Goal: Task Accomplishment & Management: Use online tool/utility

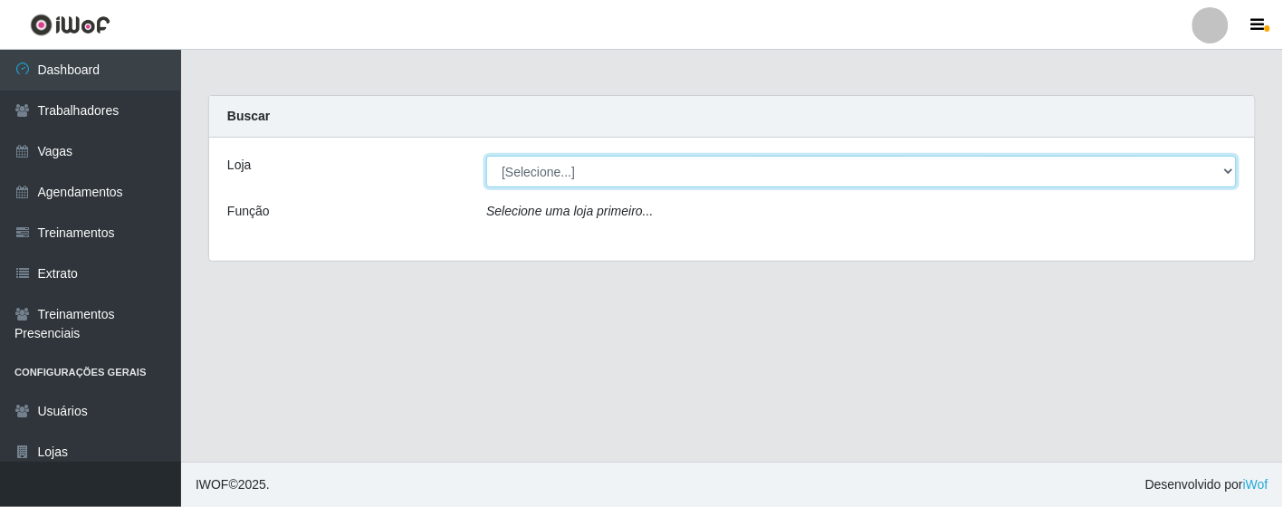
click at [709, 185] on select "[Selecione...] Leite Clan - [GEOGRAPHIC_DATA]" at bounding box center [861, 172] width 751 height 32
click at [486, 156] on select "[Selecione...] Leite Clan - [GEOGRAPHIC_DATA]" at bounding box center [861, 172] width 751 height 32
click at [677, 163] on select "[Selecione...] Leite Clan - [GEOGRAPHIC_DATA]" at bounding box center [861, 172] width 751 height 32
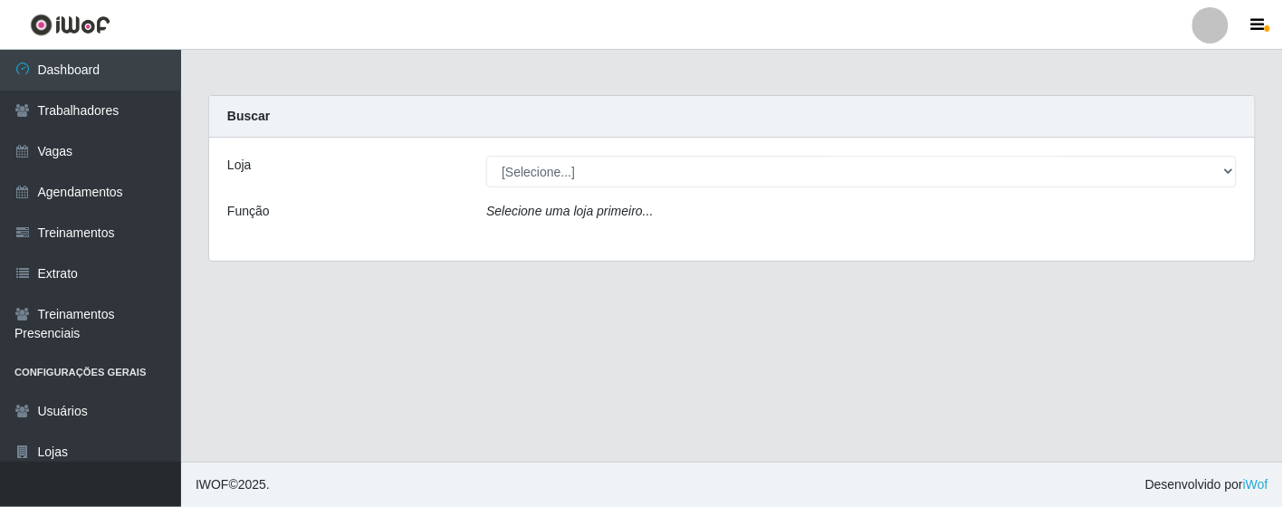
click at [683, 240] on div "Loja [Selecione...] Leite Clan - Bayeux Função Selecione uma loja primeiro..." at bounding box center [732, 199] width 1046 height 123
drag, startPoint x: 653, startPoint y: 149, endPoint x: 658, endPoint y: 167, distance: 17.8
click at [653, 151] on div "Loja [Selecione...] Leite Clan - Bayeux Função Selecione uma loja primeiro..." at bounding box center [732, 199] width 1046 height 123
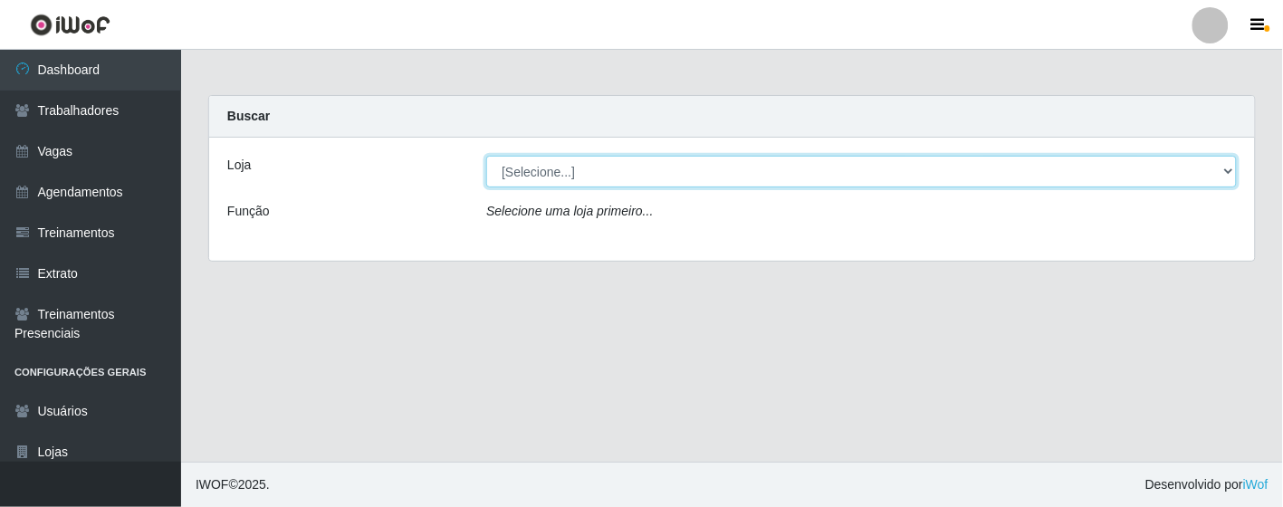
click at [658, 169] on select "[Selecione...] Leite Clan - [GEOGRAPHIC_DATA]" at bounding box center [861, 172] width 751 height 32
click at [486, 156] on select "[Selecione...] Leite Clan - [GEOGRAPHIC_DATA]" at bounding box center [861, 172] width 751 height 32
click at [640, 177] on select "[Selecione...] Leite Clan - [GEOGRAPHIC_DATA]" at bounding box center [861, 172] width 751 height 32
select select "452"
click at [486, 156] on select "[Selecione...] Leite Clan - [GEOGRAPHIC_DATA]" at bounding box center [861, 172] width 751 height 32
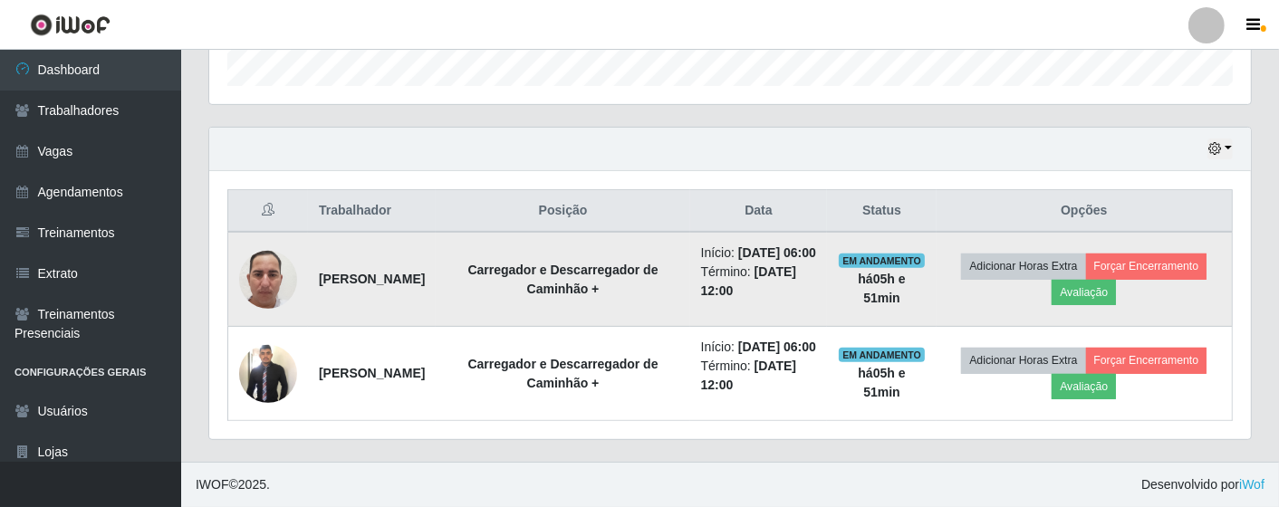
scroll to position [600, 0]
click at [1188, 254] on button "Forçar Encerramento" at bounding box center [1146, 266] width 121 height 25
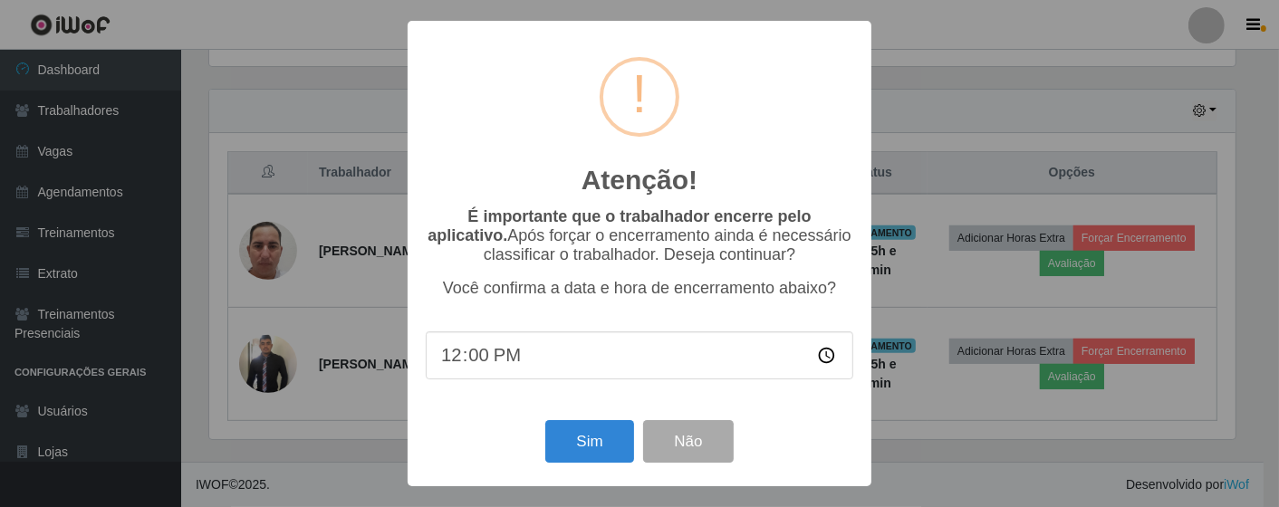
scroll to position [375, 1030]
click at [628, 439] on button "Sim" at bounding box center [592, 441] width 88 height 43
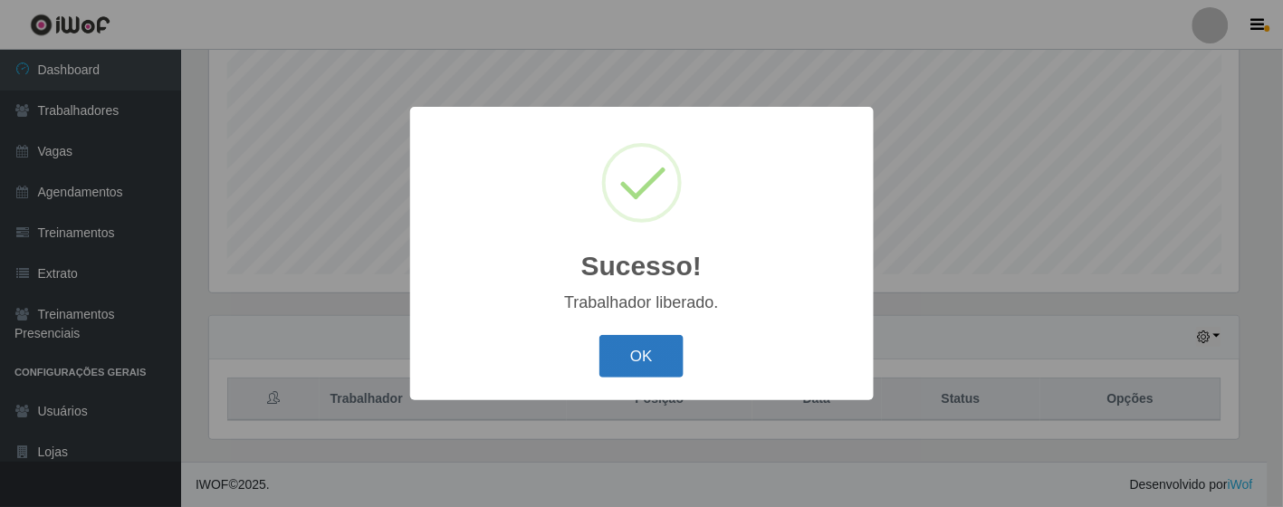
click at [658, 367] on button "OK" at bounding box center [642, 356] width 84 height 43
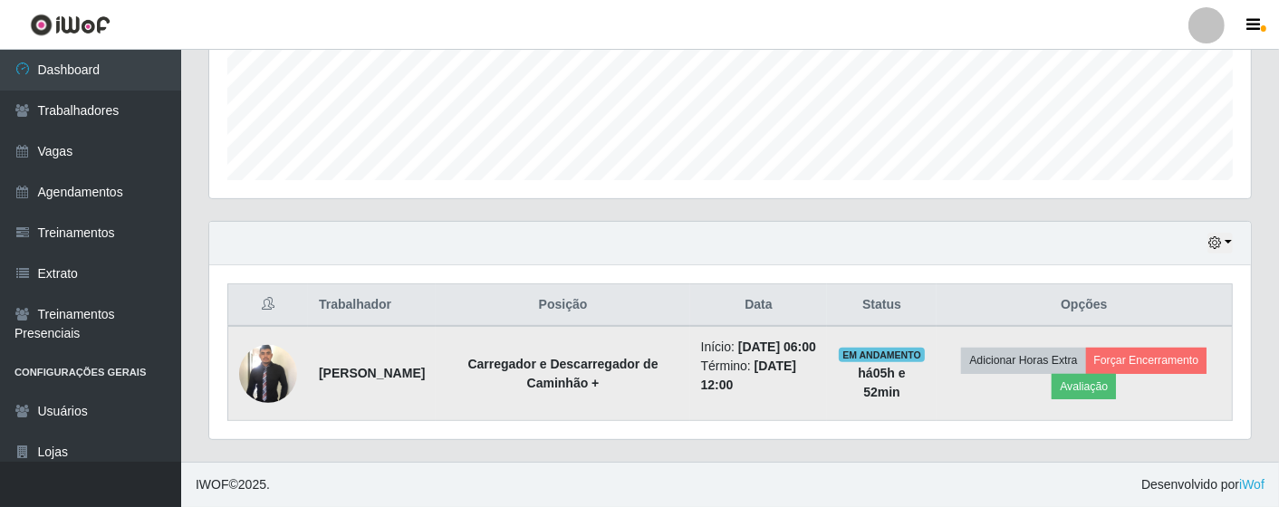
scroll to position [486, 0]
click at [1145, 354] on button "Forçar Encerramento" at bounding box center [1146, 360] width 121 height 25
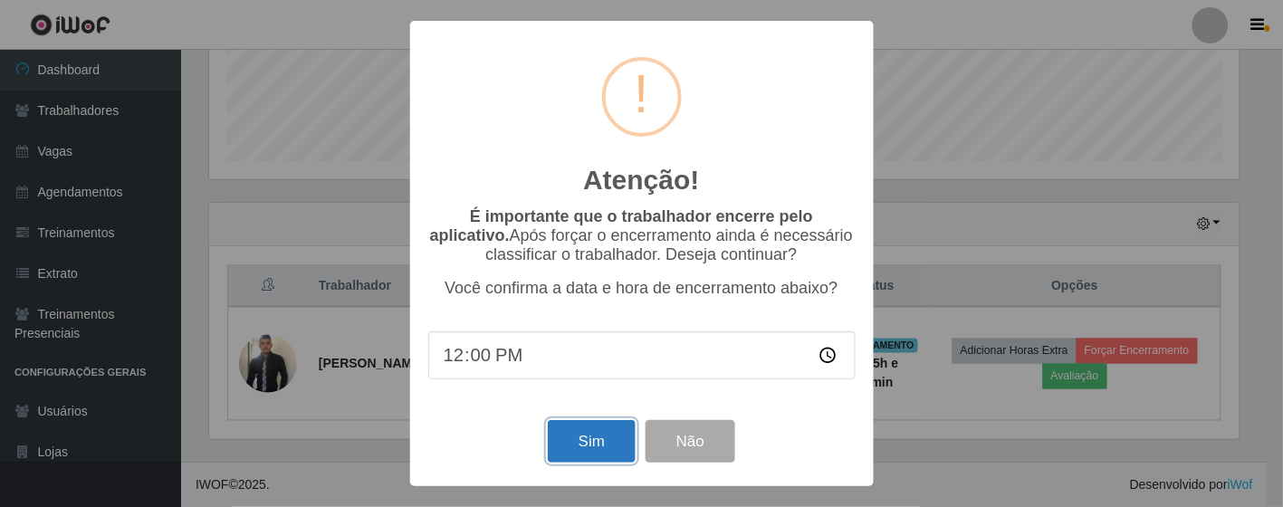
click at [565, 440] on button "Sim" at bounding box center [592, 441] width 88 height 43
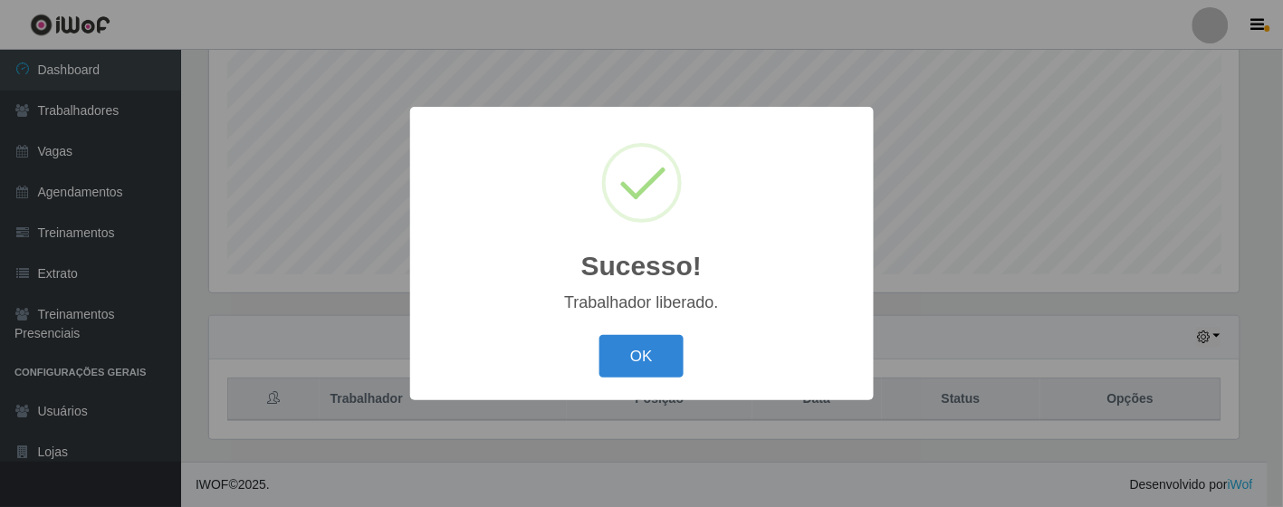
click at [596, 346] on div "OK Cancel" at bounding box center [641, 357] width 427 height 52
click at [637, 360] on button "OK" at bounding box center [642, 356] width 84 height 43
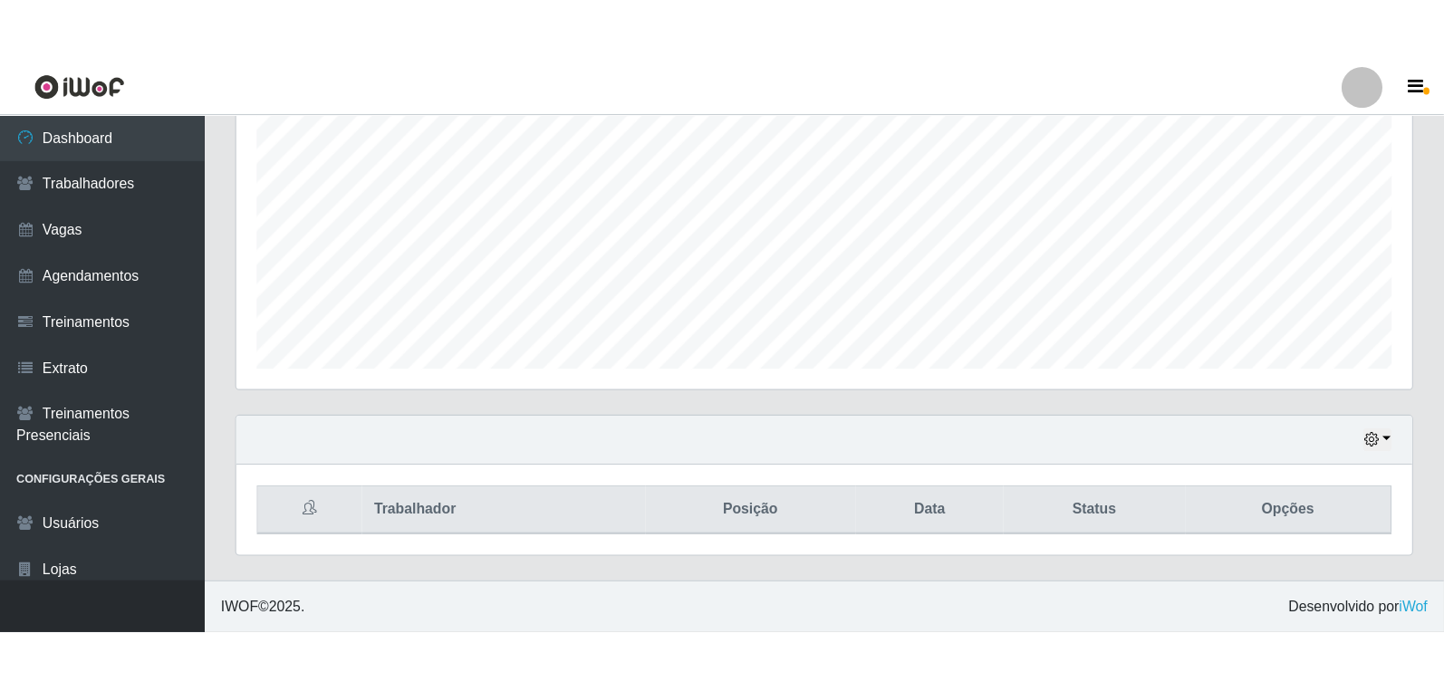
scroll to position [375, 1206]
